Goal: Manage account settings

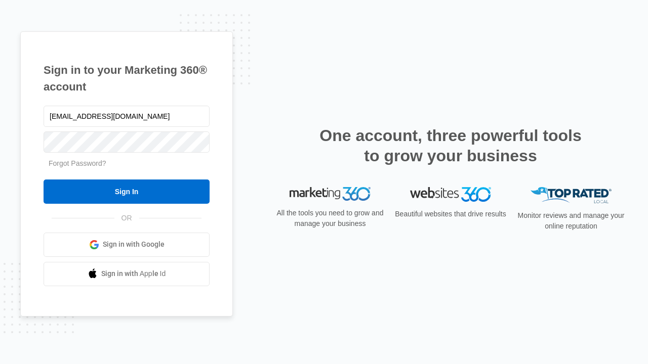
type input "[EMAIL_ADDRESS][DOMAIN_NAME]"
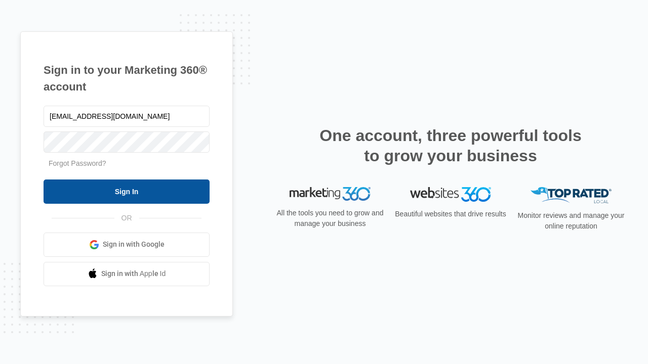
click at [127, 191] on input "Sign In" at bounding box center [127, 192] width 166 height 24
